Goal: Information Seeking & Learning: Learn about a topic

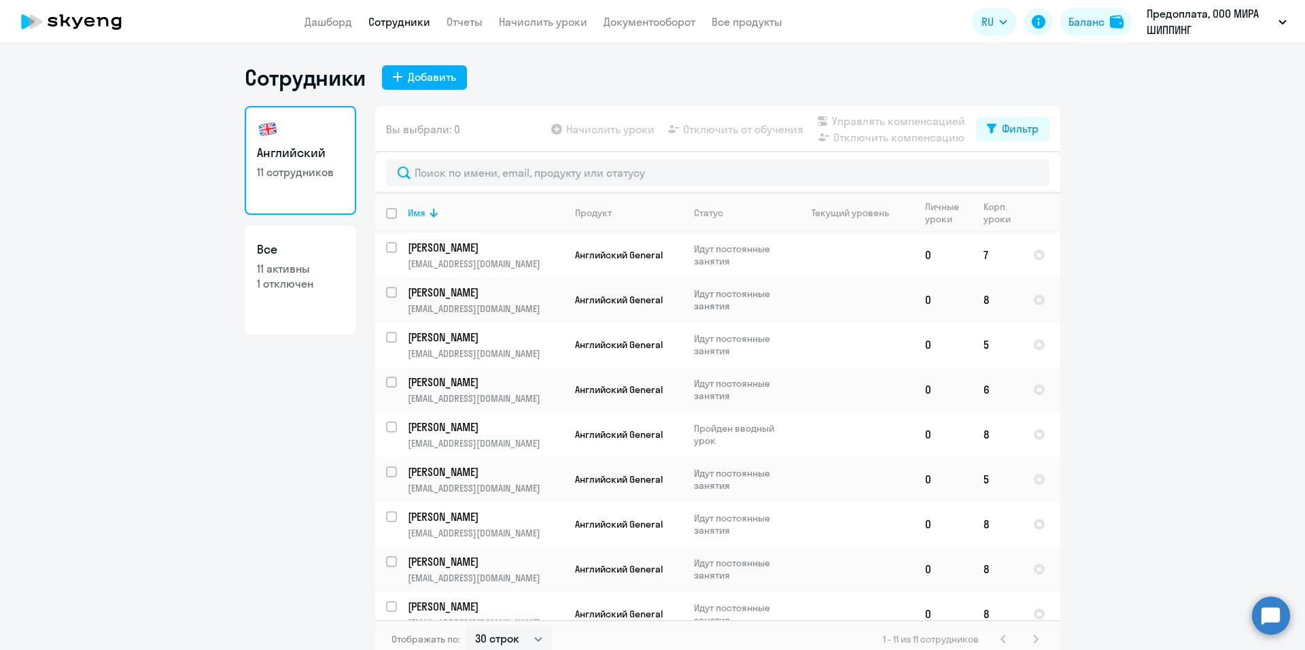
select select "30"
drag, startPoint x: 256, startPoint y: 516, endPoint x: 317, endPoint y: 408, distance: 124.2
click at [255, 517] on div "Английский 11 сотрудников Все 11 активны 1 отключен" at bounding box center [300, 378] width 111 height 544
click at [321, 21] on link "Дашборд" at bounding box center [329, 22] width 48 height 14
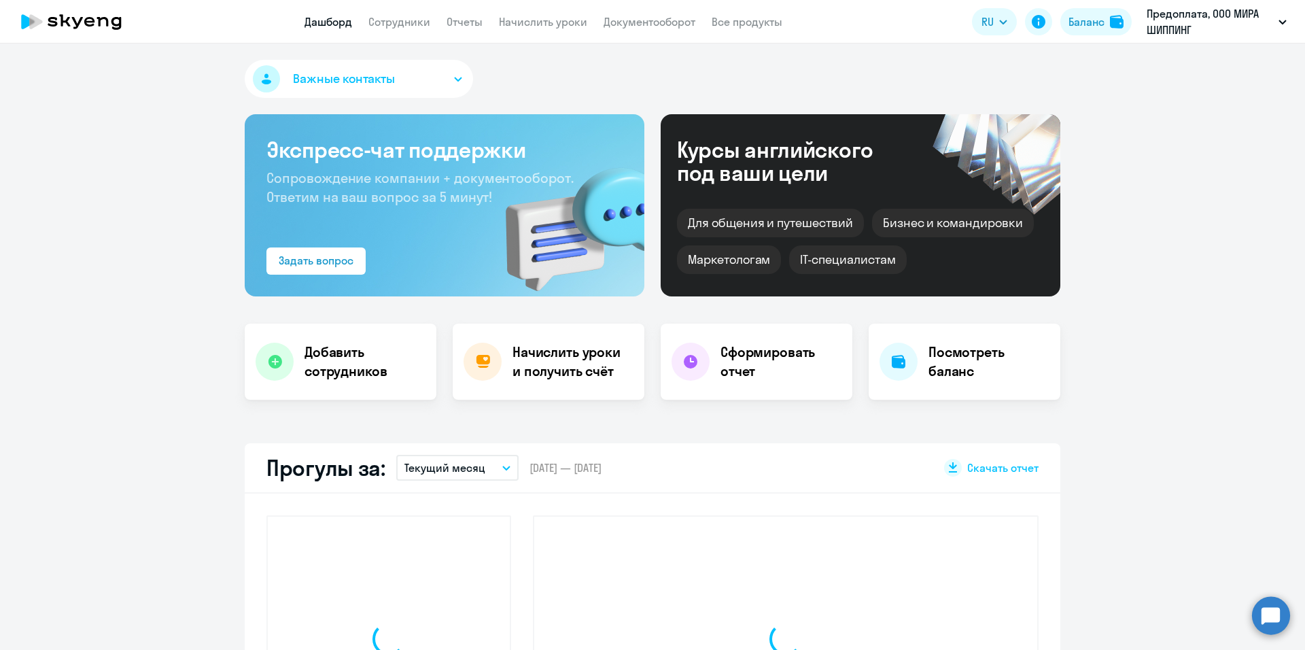
select select "30"
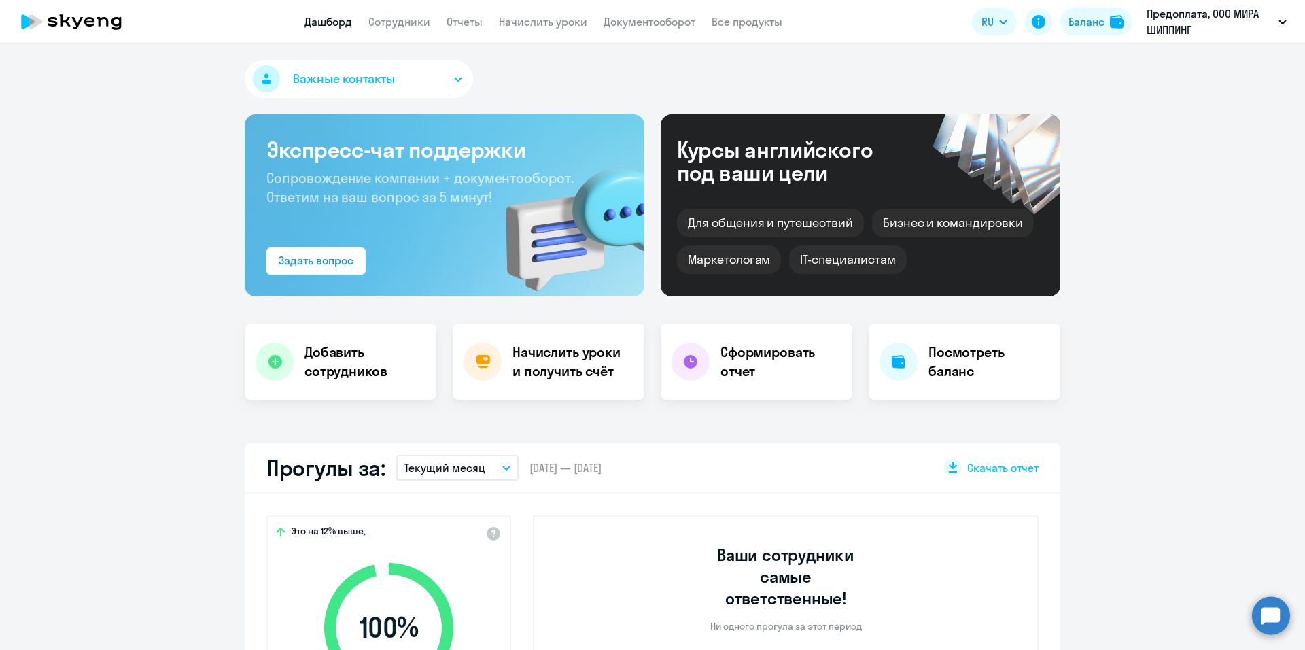
scroll to position [340, 0]
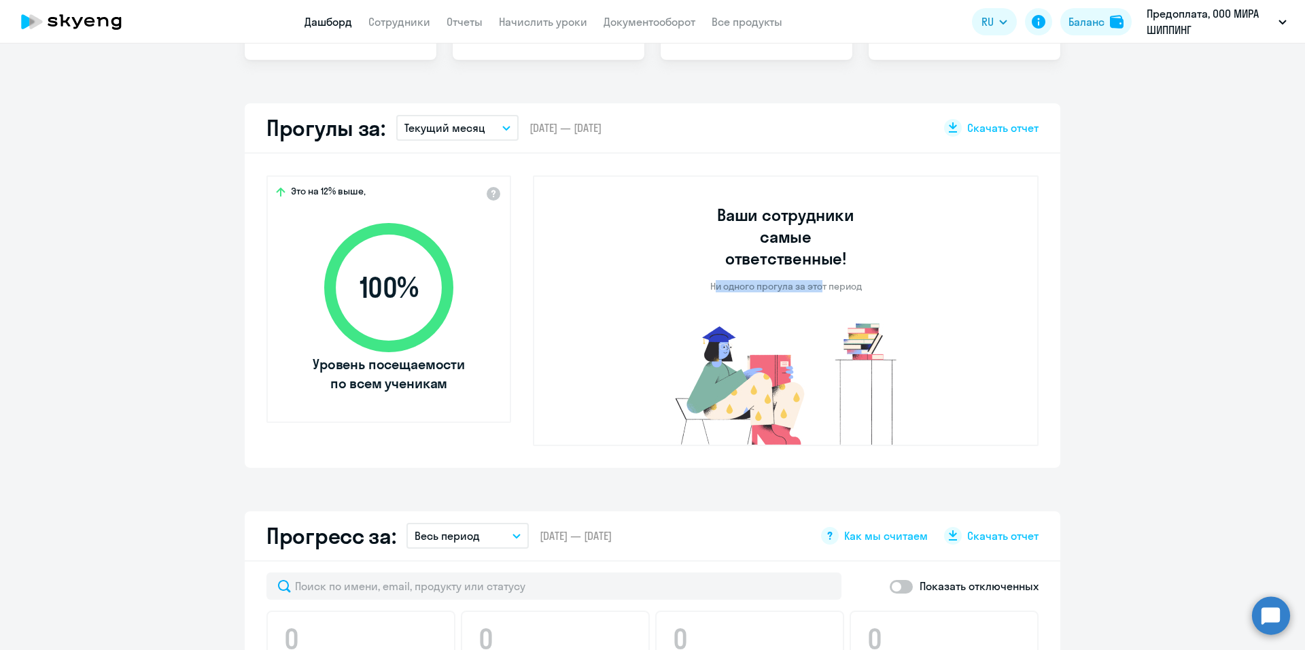
drag, startPoint x: 708, startPoint y: 266, endPoint x: 817, endPoint y: 281, distance: 110.5
click at [817, 281] on div "Ваши сотрудники самые ответственные! Ни одного прогула за этот период" at bounding box center [786, 311] width 273 height 268
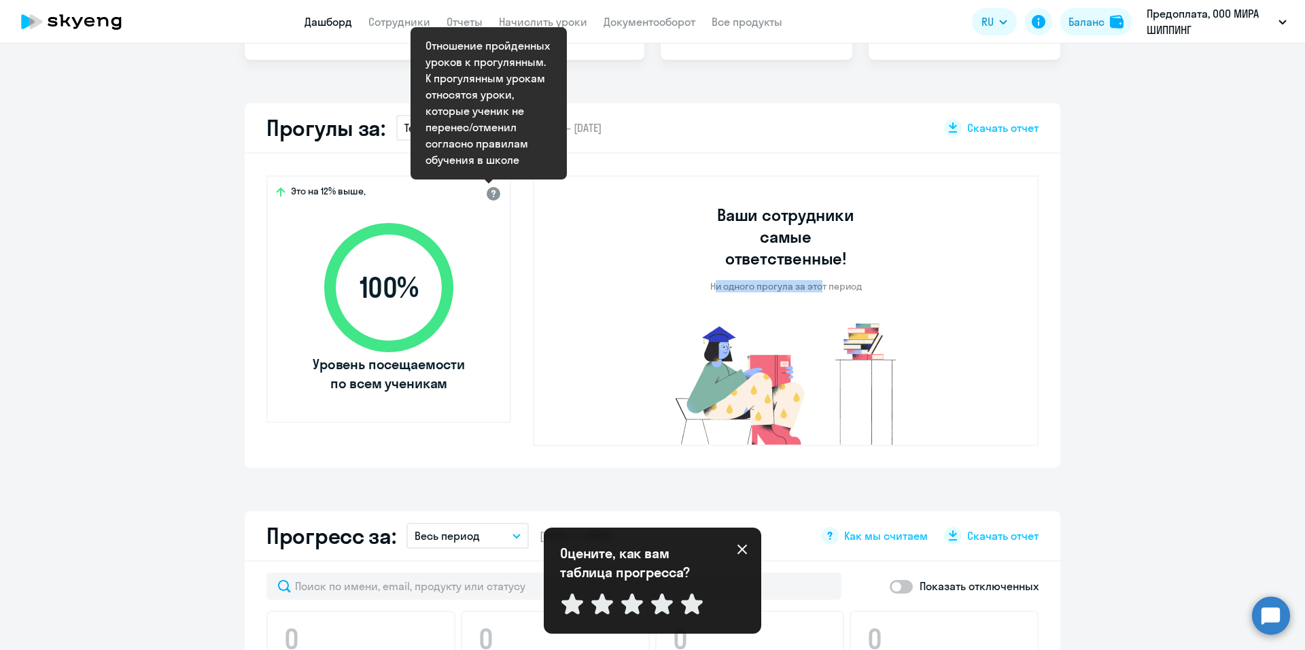
click at [487, 192] on div at bounding box center [493, 193] width 16 height 16
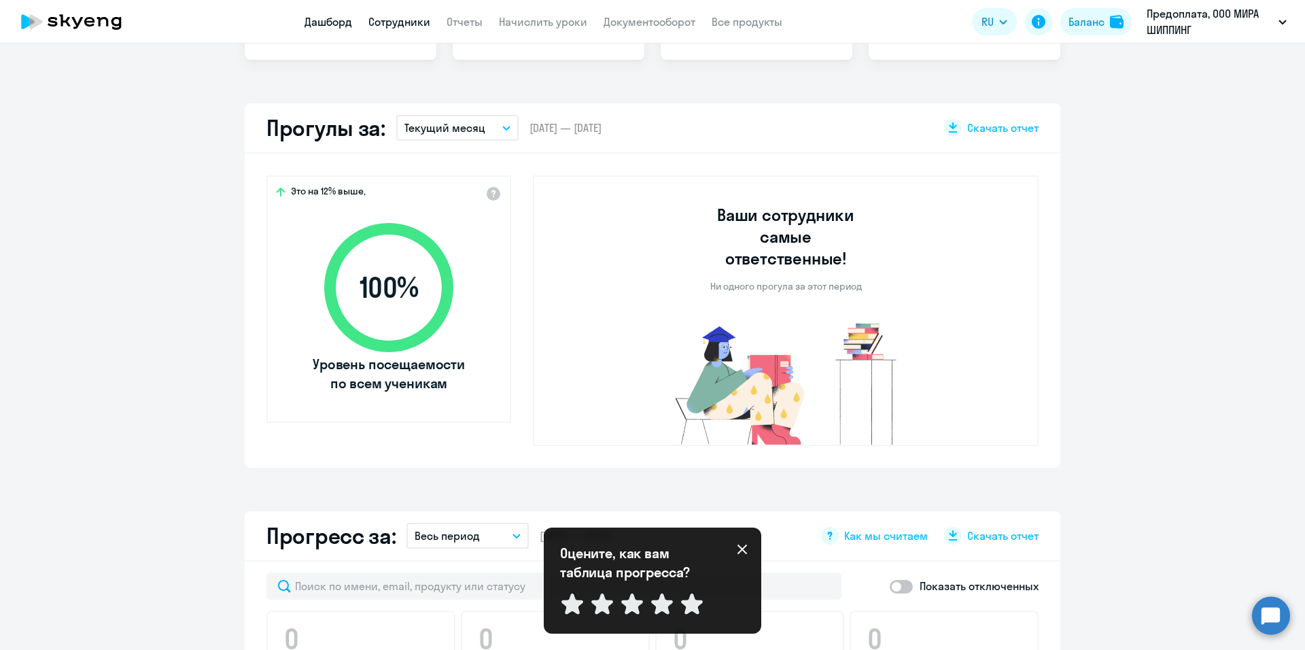
click at [423, 21] on link "Сотрудники" at bounding box center [399, 22] width 62 height 14
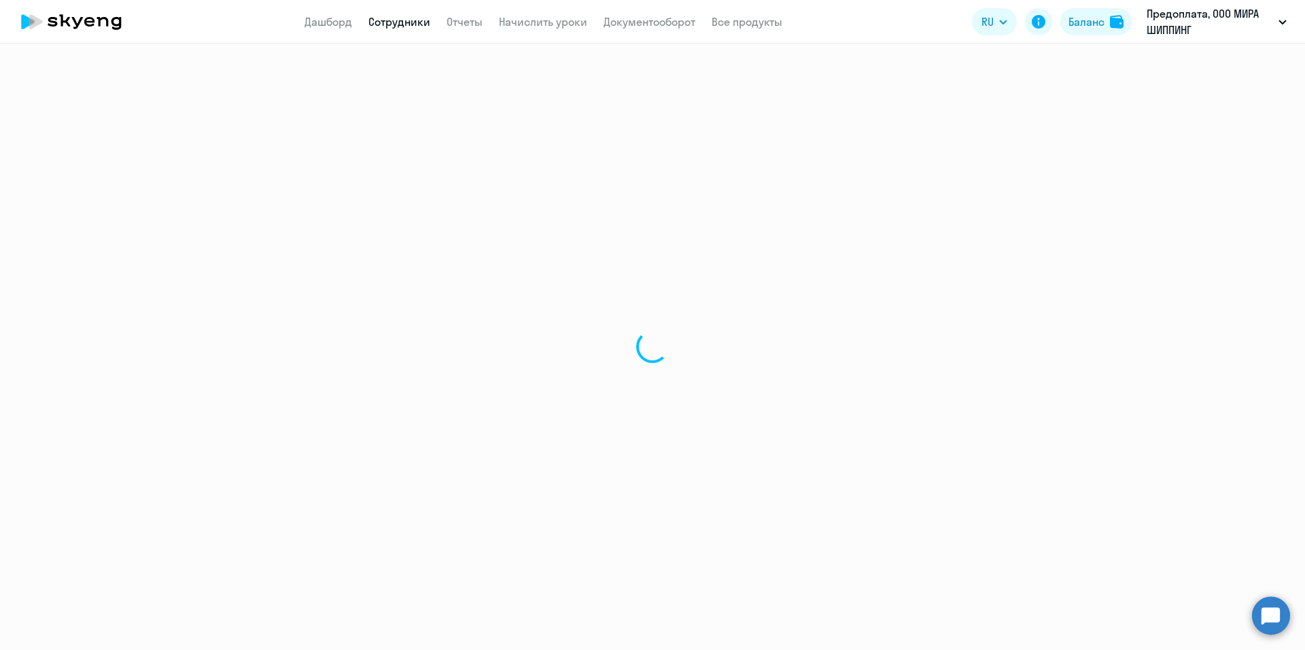
select select "30"
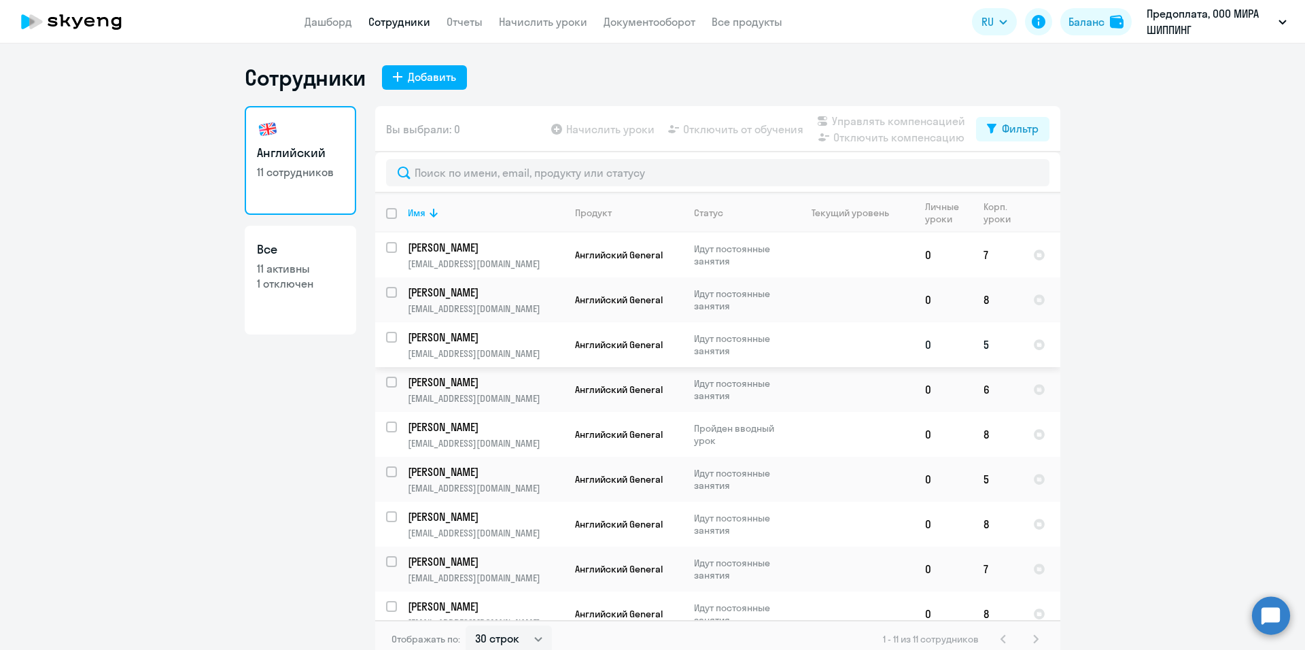
click at [846, 344] on td at bounding box center [851, 344] width 126 height 45
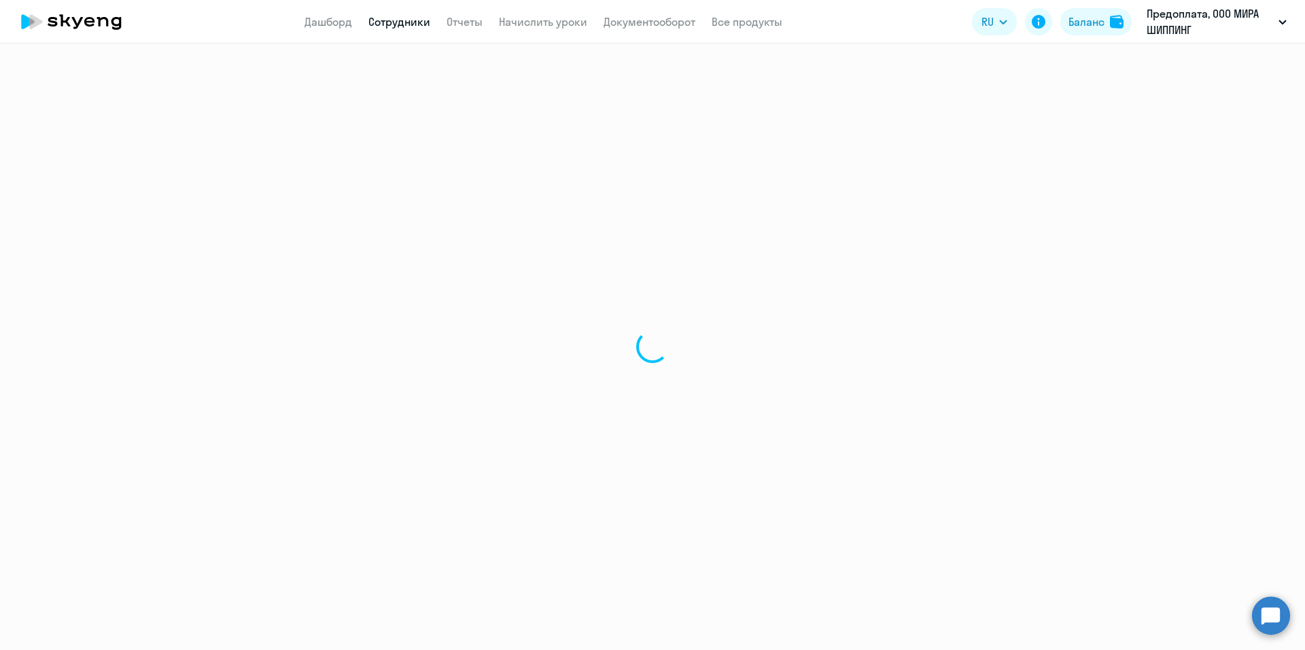
select select "english"
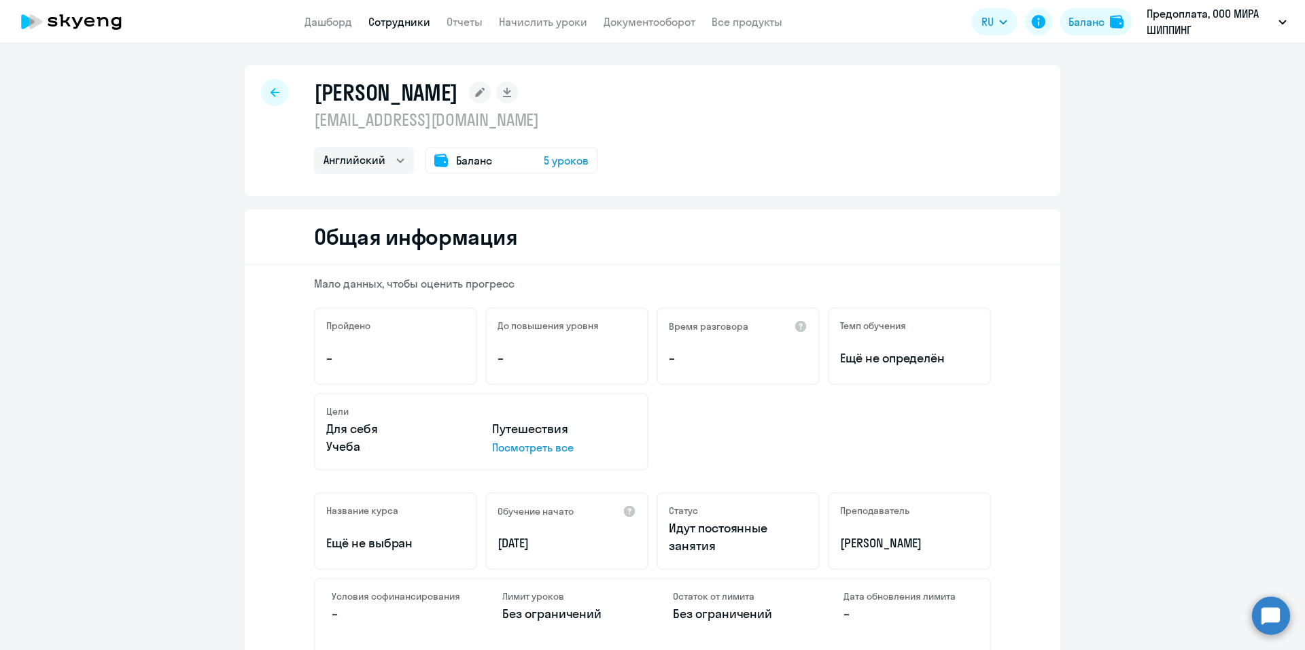
click at [271, 86] on div at bounding box center [274, 92] width 27 height 27
select select "30"
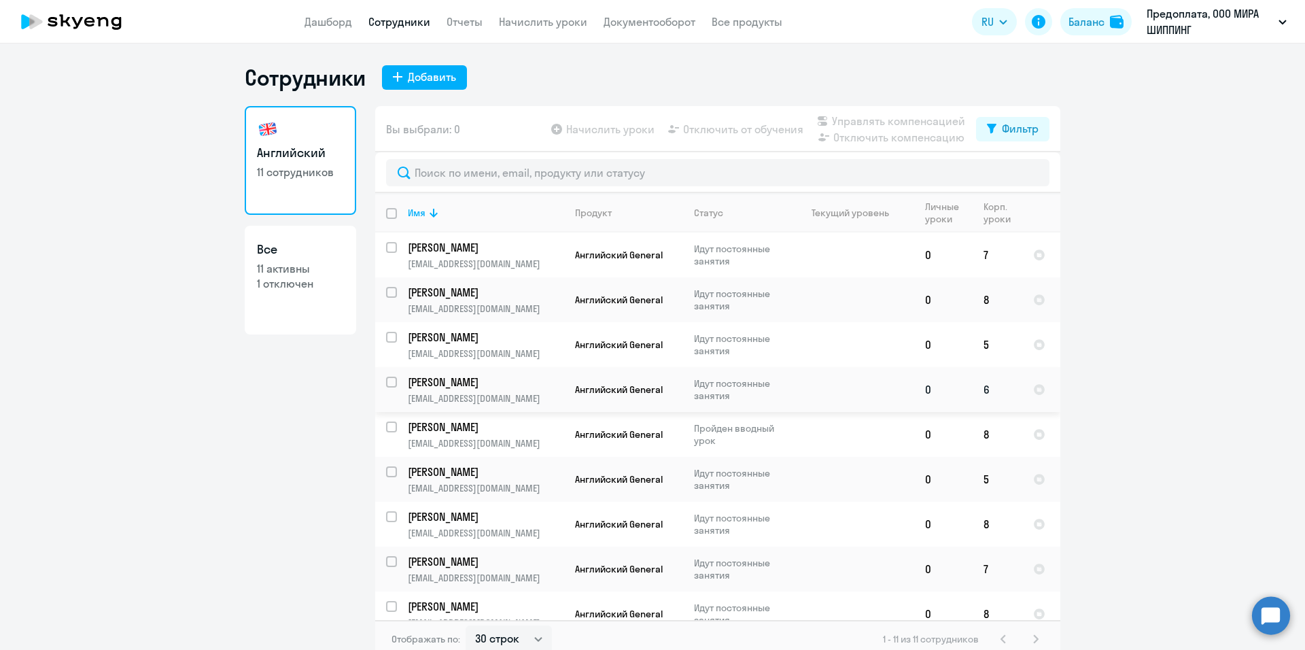
click at [788, 394] on td at bounding box center [851, 389] width 126 height 45
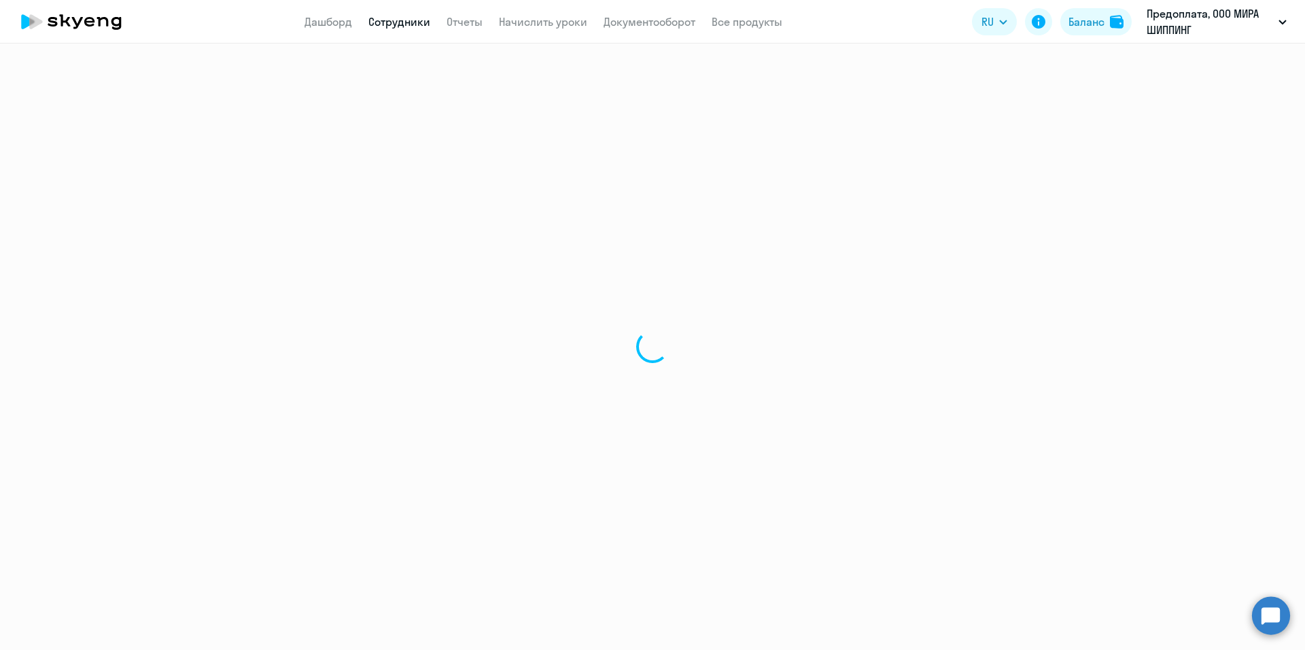
select select "english"
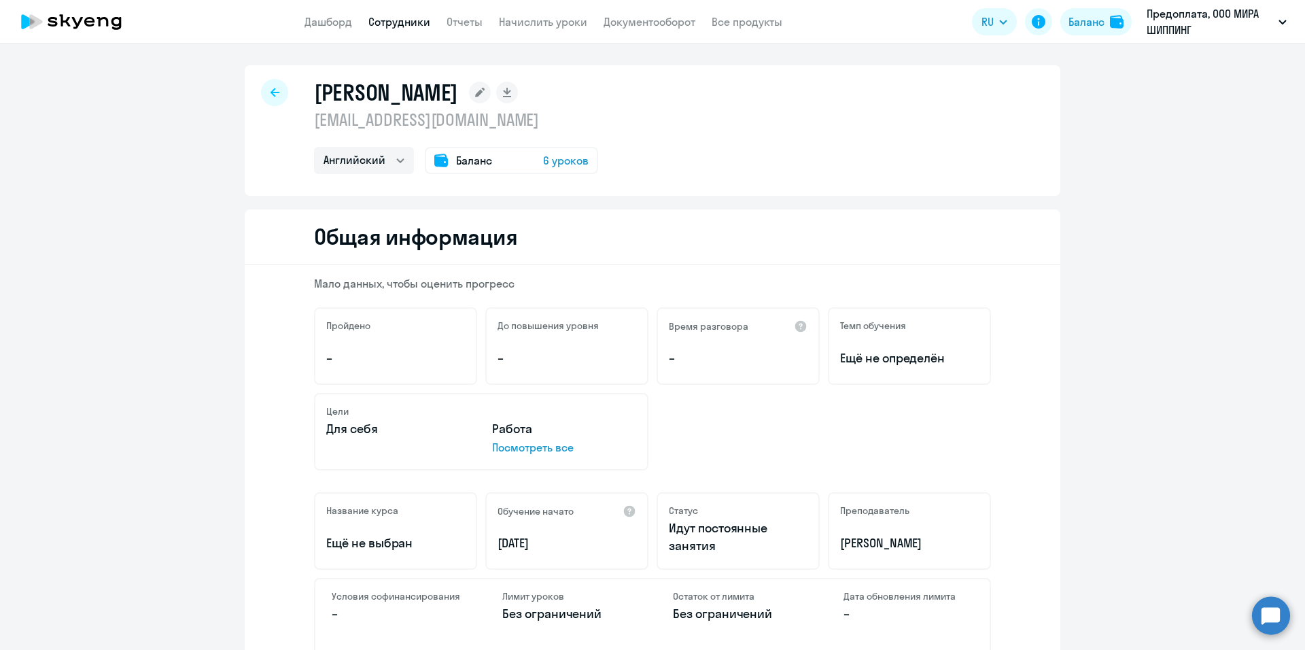
click at [271, 88] on icon at bounding box center [275, 93] width 9 height 10
select select "30"
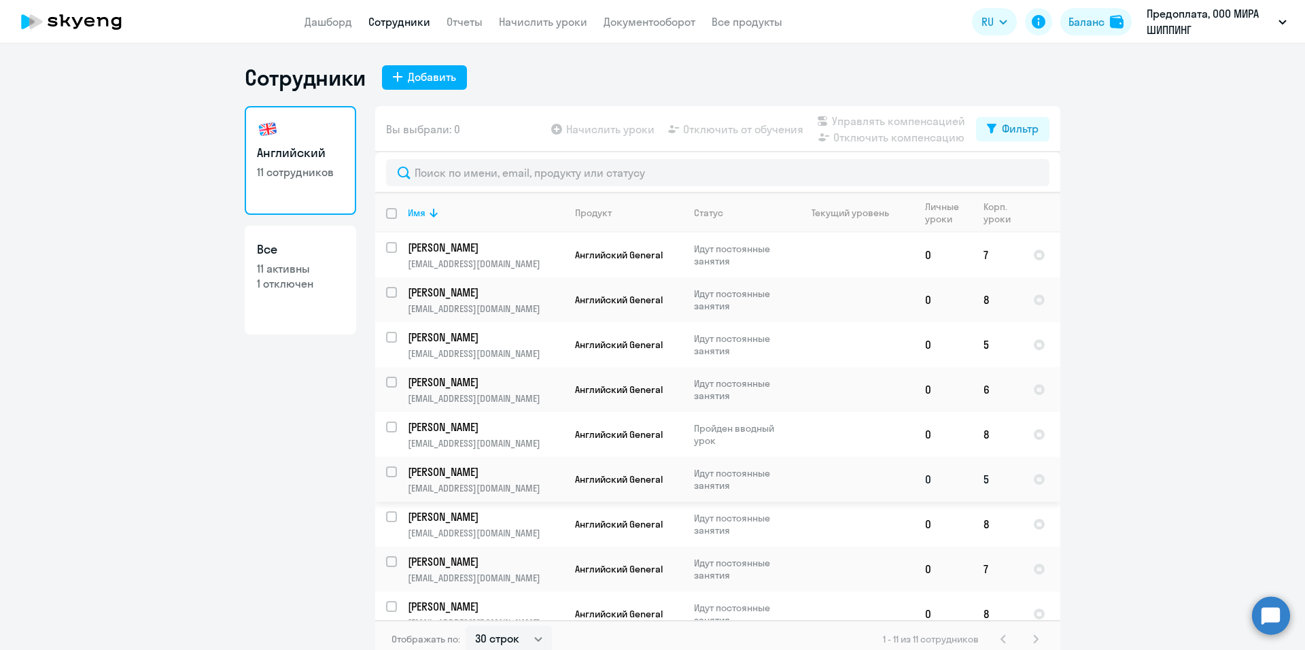
click at [829, 483] on td at bounding box center [851, 479] width 126 height 45
select select "english"
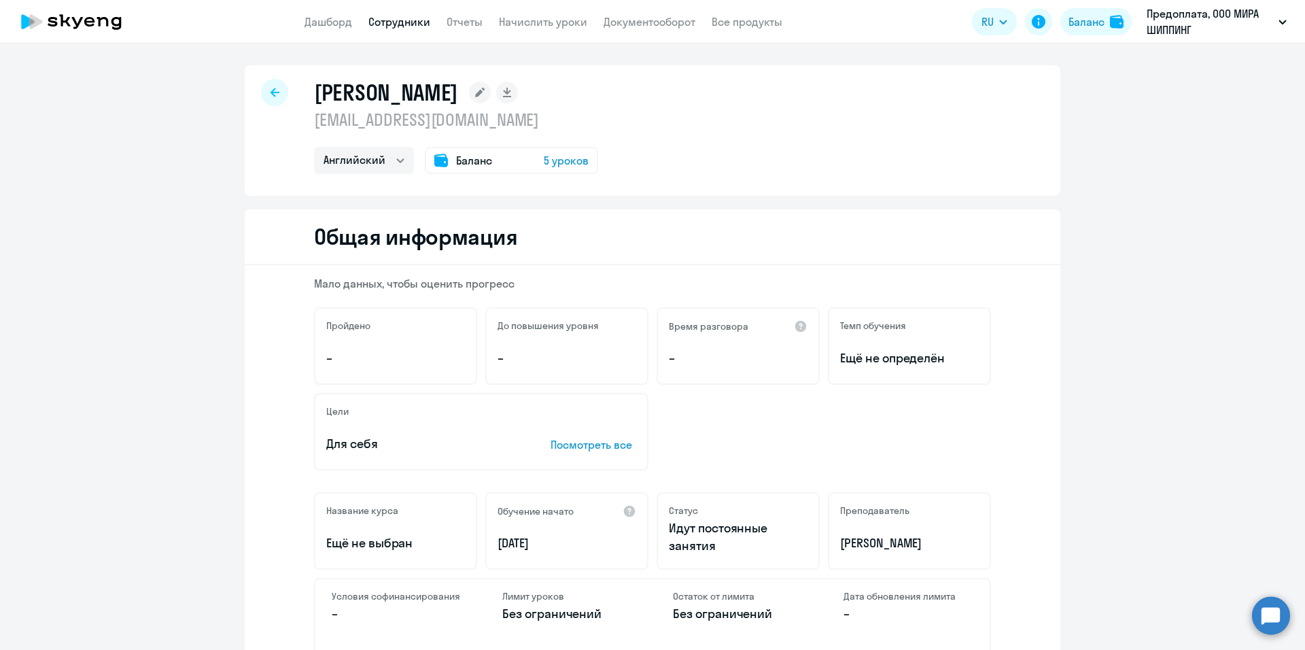
click at [271, 92] on icon at bounding box center [275, 92] width 9 height 9
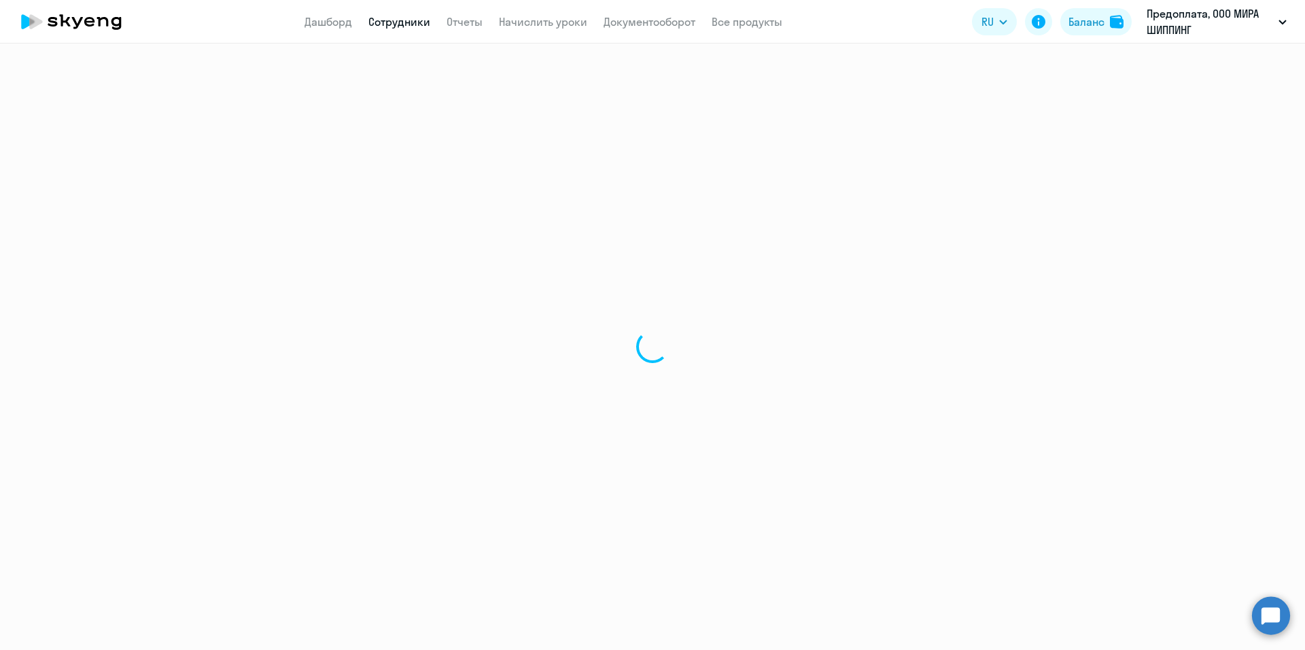
select select "30"
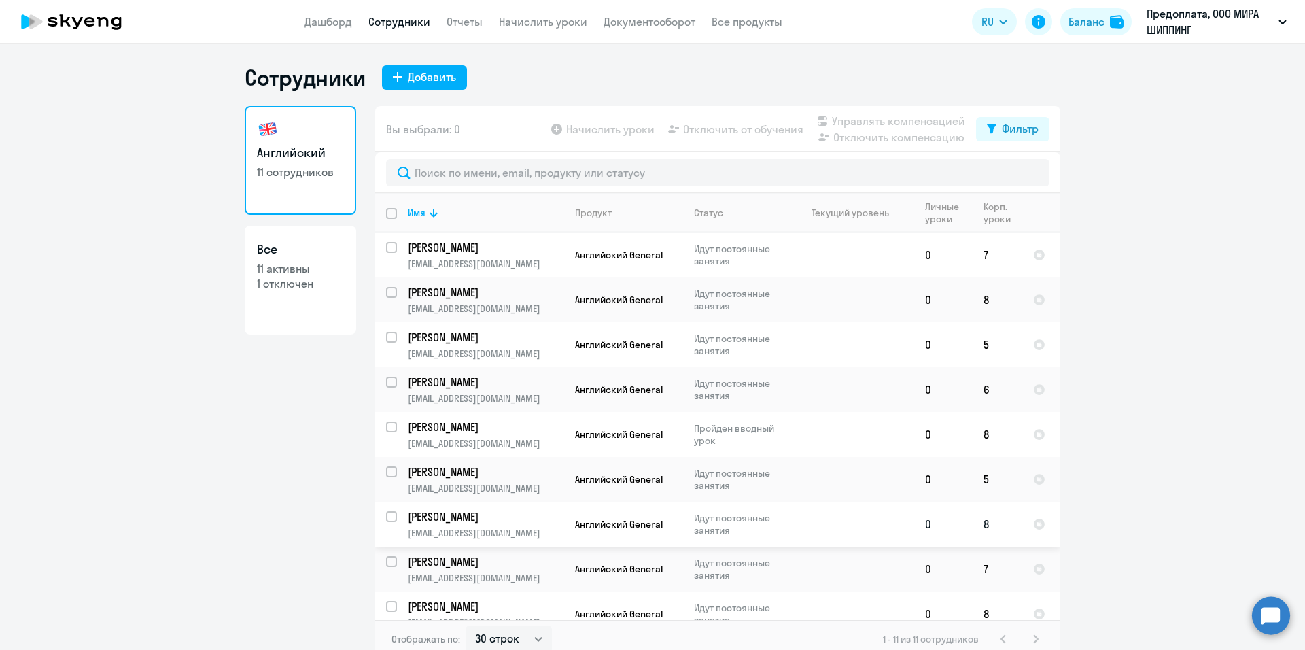
scroll to position [68, 0]
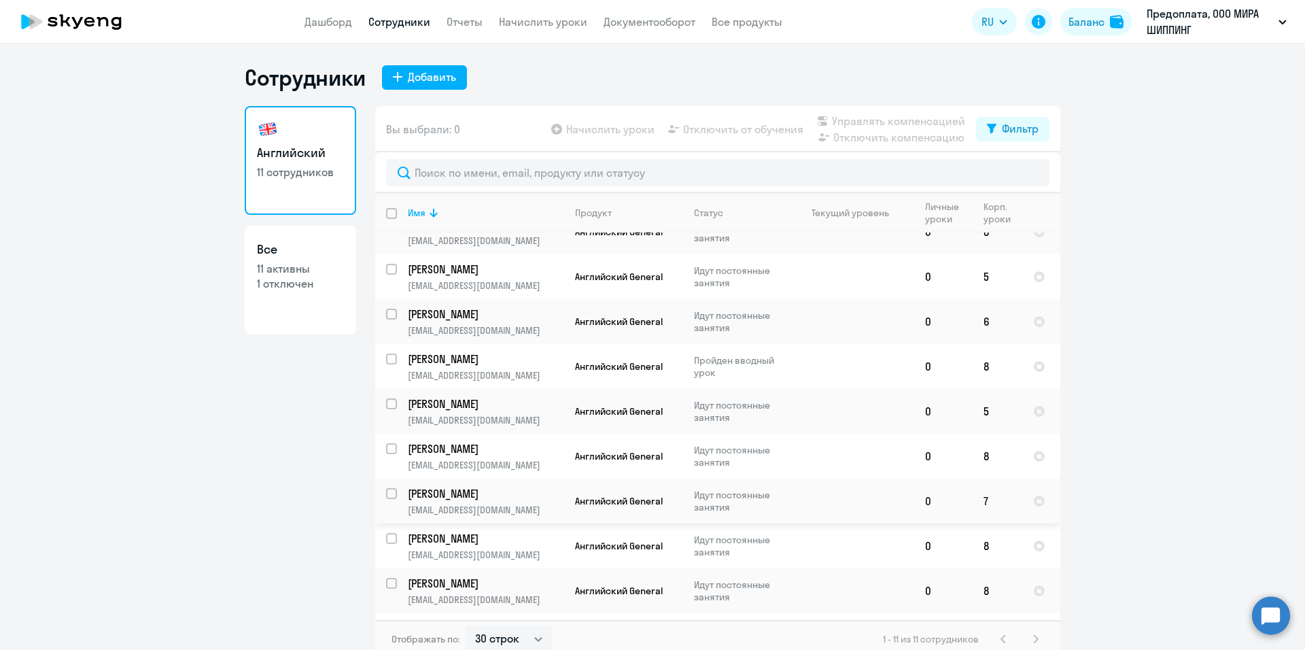
click at [826, 493] on td at bounding box center [851, 501] width 126 height 45
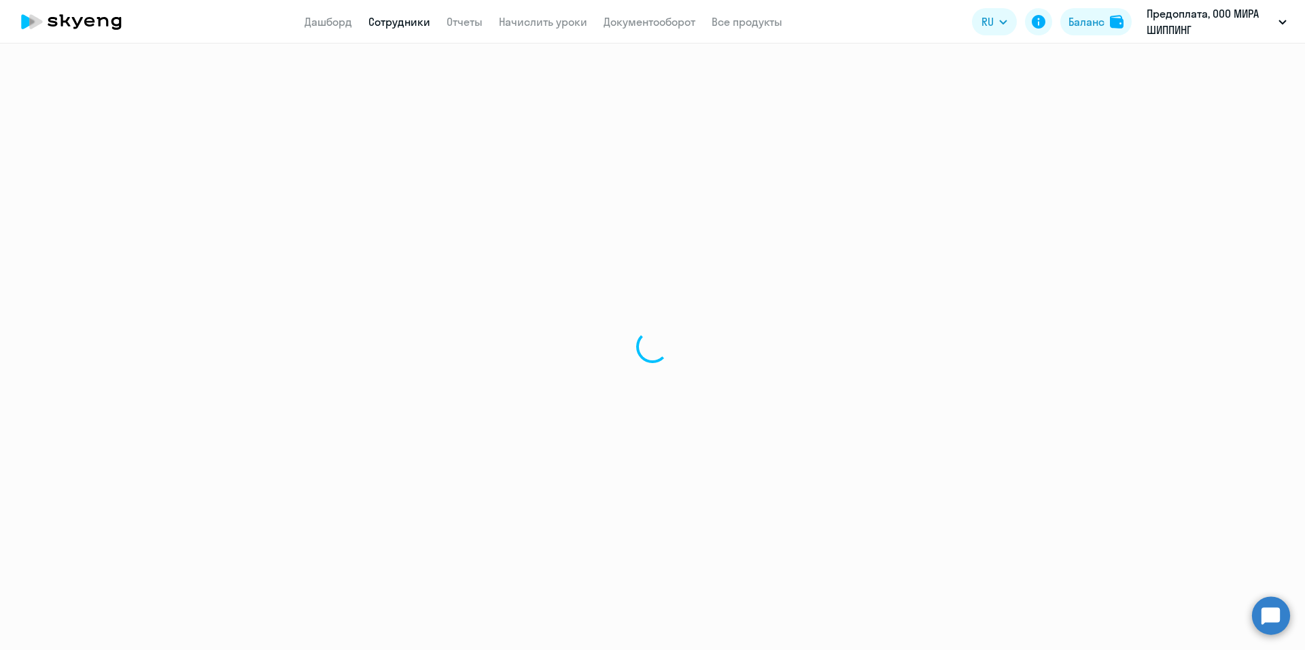
select select "english"
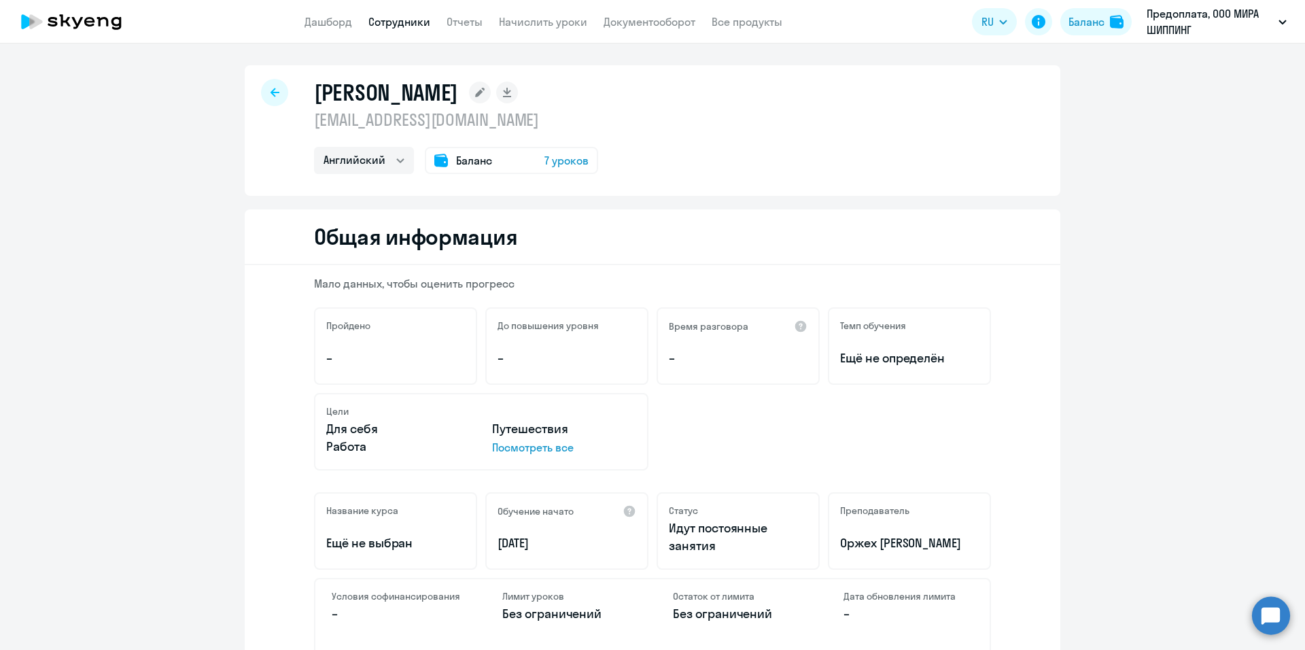
click at [276, 94] on div at bounding box center [274, 92] width 27 height 27
select select "30"
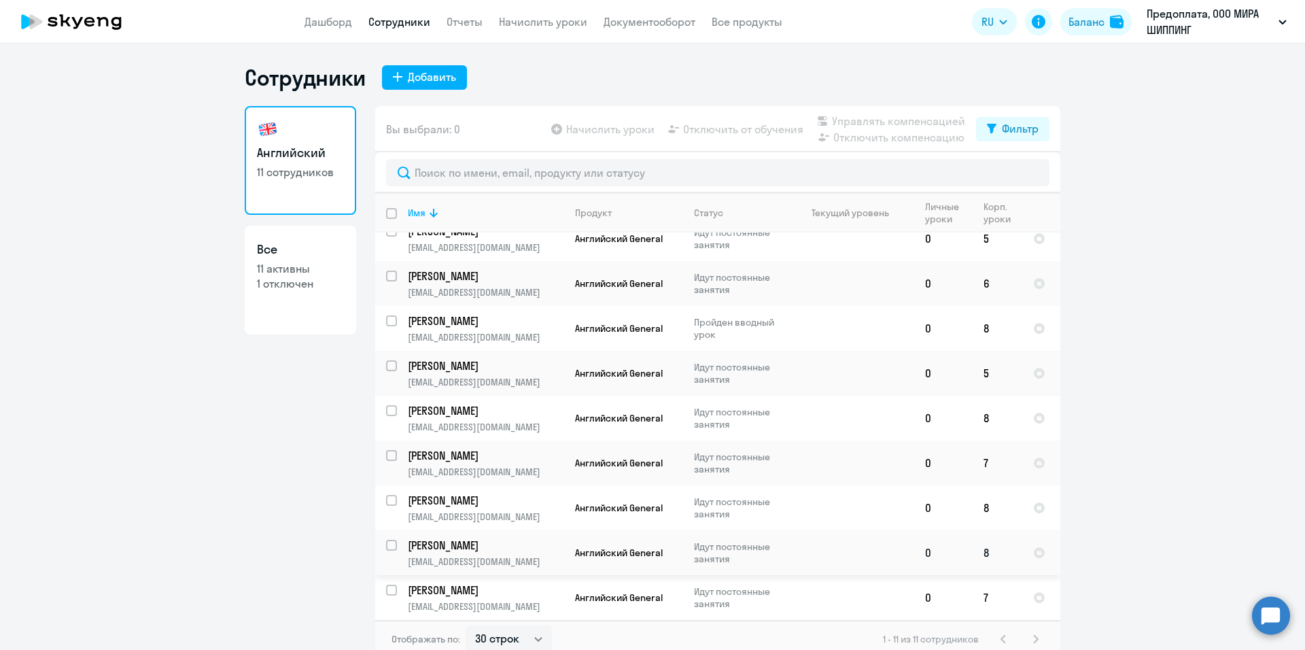
scroll to position [8, 0]
